Goal: Find specific page/section: Find specific page/section

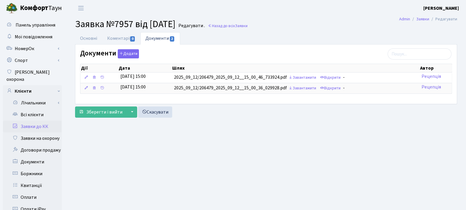
click at [33, 121] on link "Заявки до КК" at bounding box center [32, 126] width 59 height 12
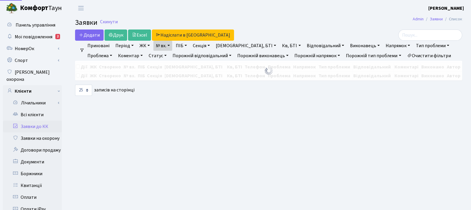
select select "25"
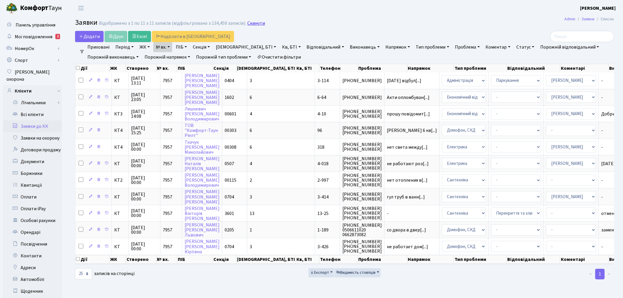
click at [250, 24] on link "Скинути" at bounding box center [256, 24] width 18 height 6
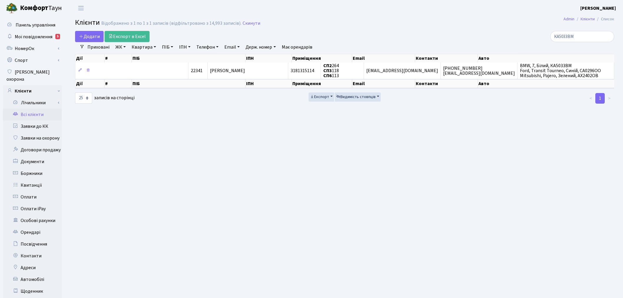
select select "25"
click at [243, 21] on link "Скинути" at bounding box center [251, 24] width 18 height 6
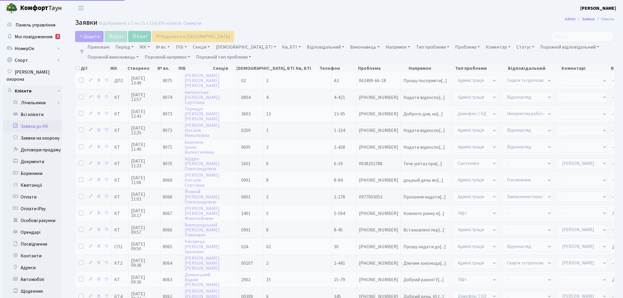
select select "25"
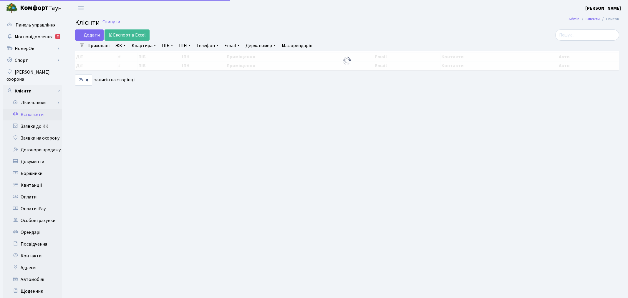
select select
select select "25"
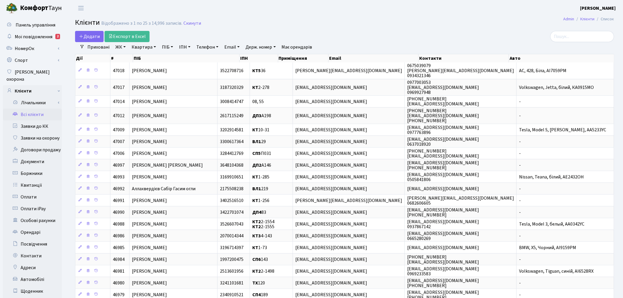
click at [124, 48] on link "ЖК" at bounding box center [120, 47] width 15 height 10
click at [133, 74] on li "КТ, вул. Регенераторна, 4" at bounding box center [149, 78] width 71 height 10
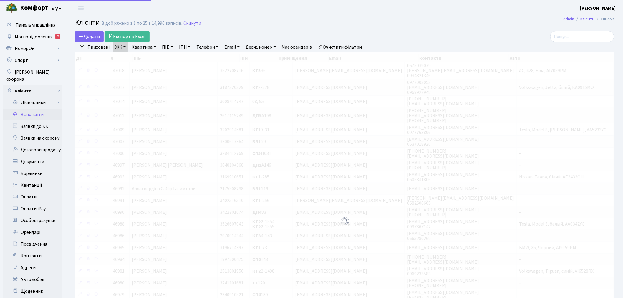
click at [144, 47] on link "Квартира" at bounding box center [143, 47] width 29 height 10
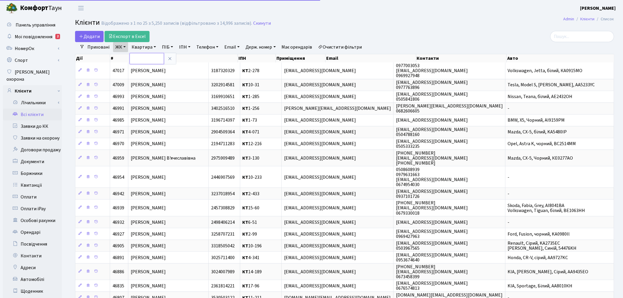
click at [147, 57] on input "text" at bounding box center [146, 58] width 34 height 11
type input "2-428"
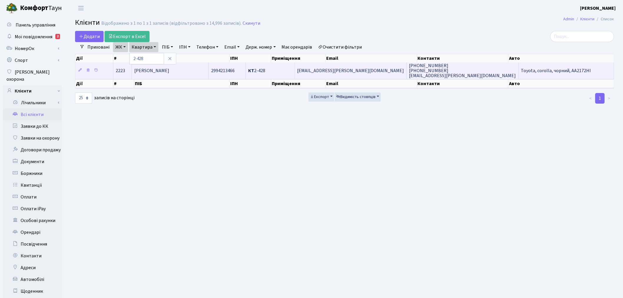
click at [395, 71] on td "[EMAIL_ADDRESS][PERSON_NAME][DOMAIN_NAME]" at bounding box center [351, 70] width 112 height 16
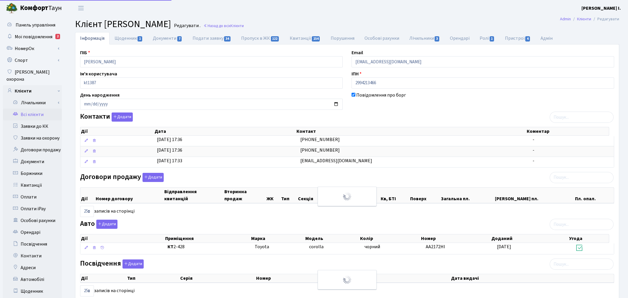
select select "25"
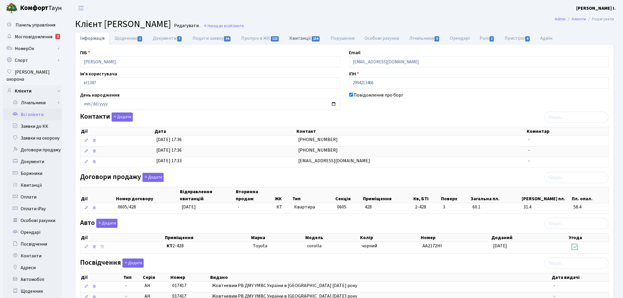
click at [302, 35] on link "Квитанції 154" at bounding box center [305, 38] width 41 height 12
select select "25"
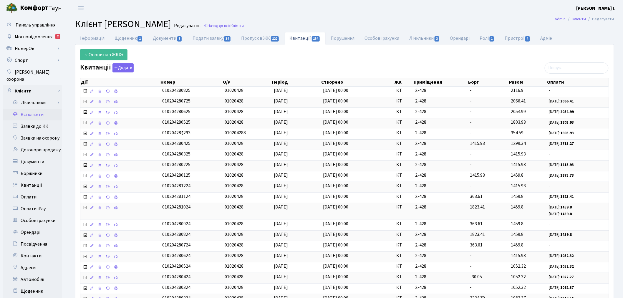
click at [45, 109] on link "Всі клієнти" at bounding box center [32, 115] width 59 height 12
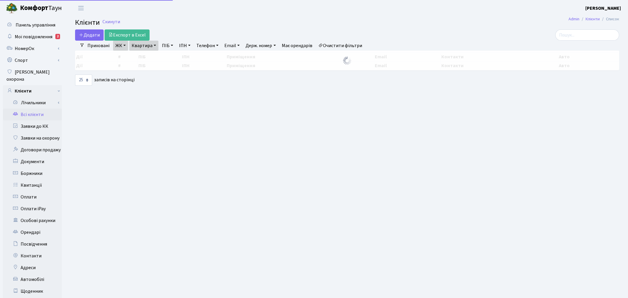
select select "25"
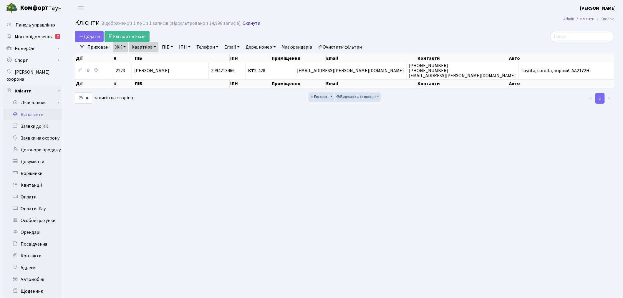
click at [242, 24] on link "Скинути" at bounding box center [251, 24] width 18 height 6
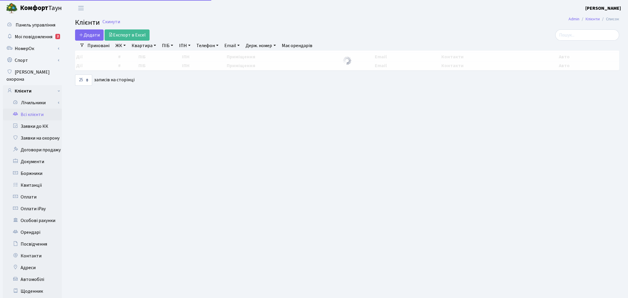
select select "25"
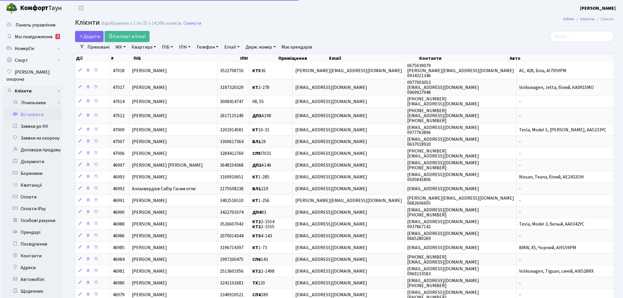
click at [119, 45] on link "ЖК" at bounding box center [120, 47] width 15 height 10
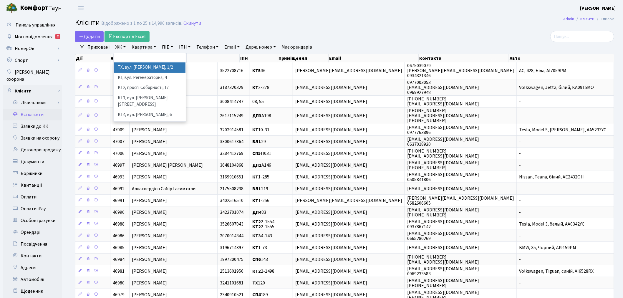
click at [139, 71] on li "ТХ, вул. [PERSON_NAME], 1/2" at bounding box center [149, 67] width 71 height 10
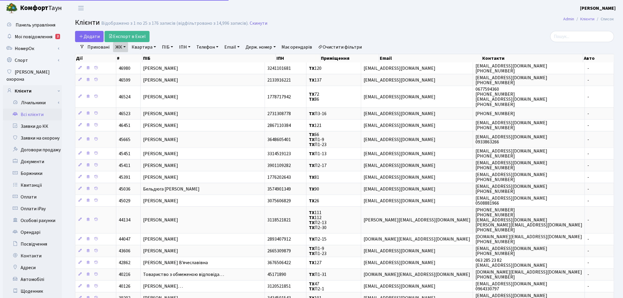
click at [145, 48] on link "Квартира" at bounding box center [143, 47] width 29 height 10
click at [142, 60] on input "text" at bounding box center [146, 58] width 34 height 11
type input "84"
